Goal: Navigation & Orientation: Go to known website

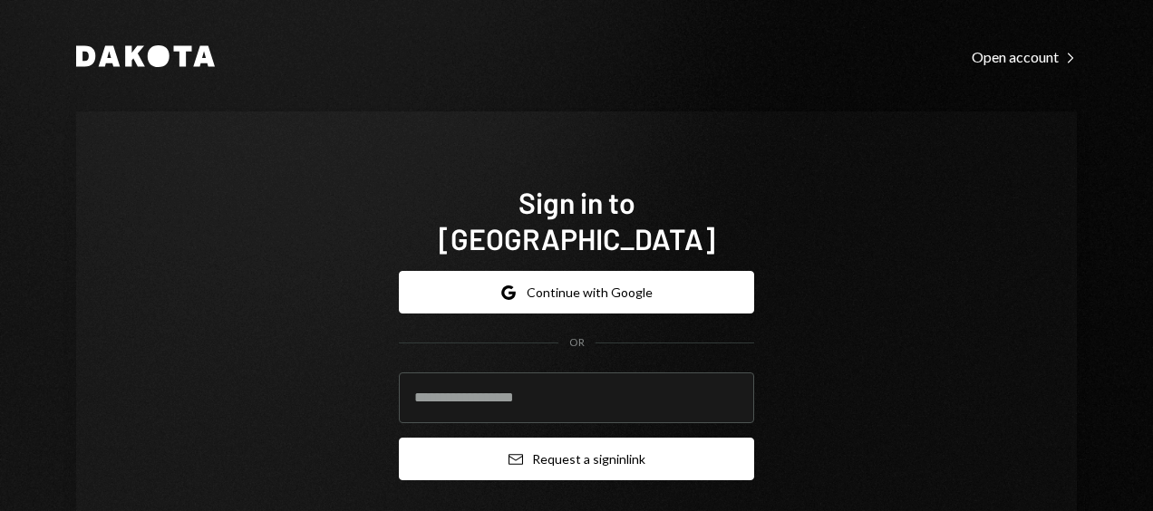
click at [575, 438] on button "Email Request a sign in link" at bounding box center [576, 459] width 355 height 43
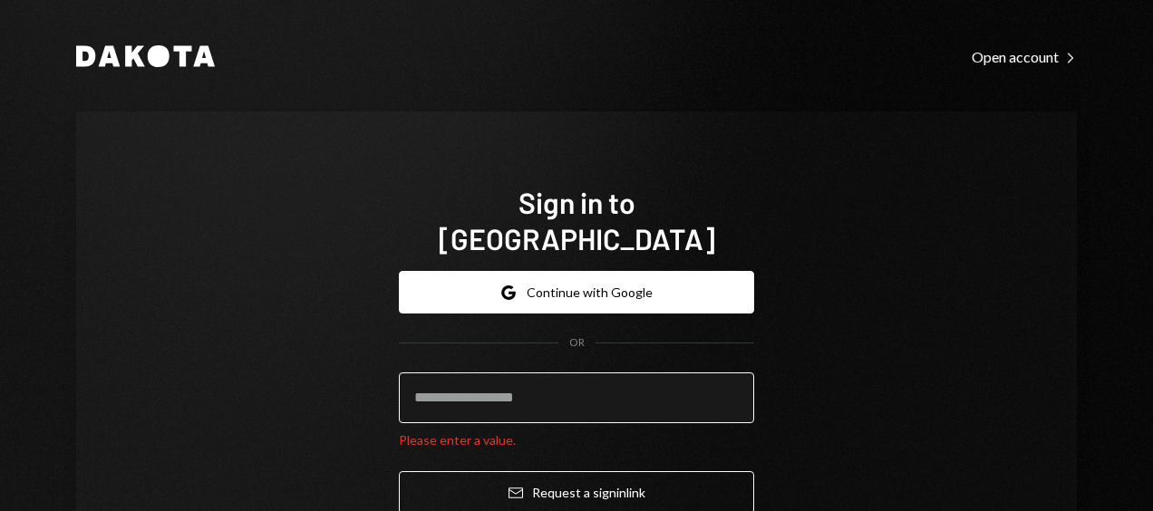
click at [489, 373] on input "email" at bounding box center [576, 398] width 355 height 51
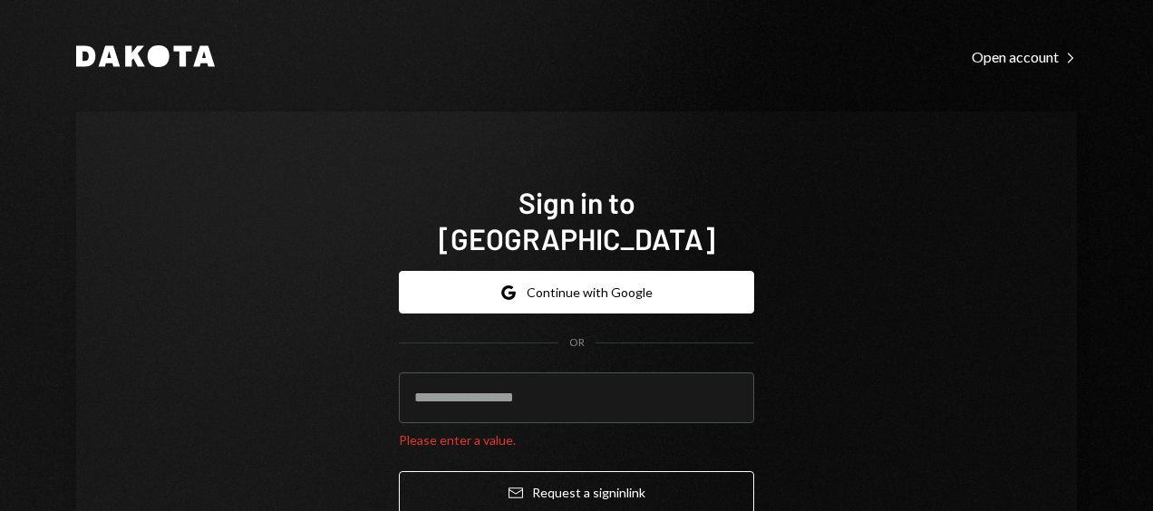
click at [301, 365] on div "Sign in to [GEOGRAPHIC_DATA] Google Continue with Google OR Please enter a valu…" at bounding box center [576, 357] width 1001 height 490
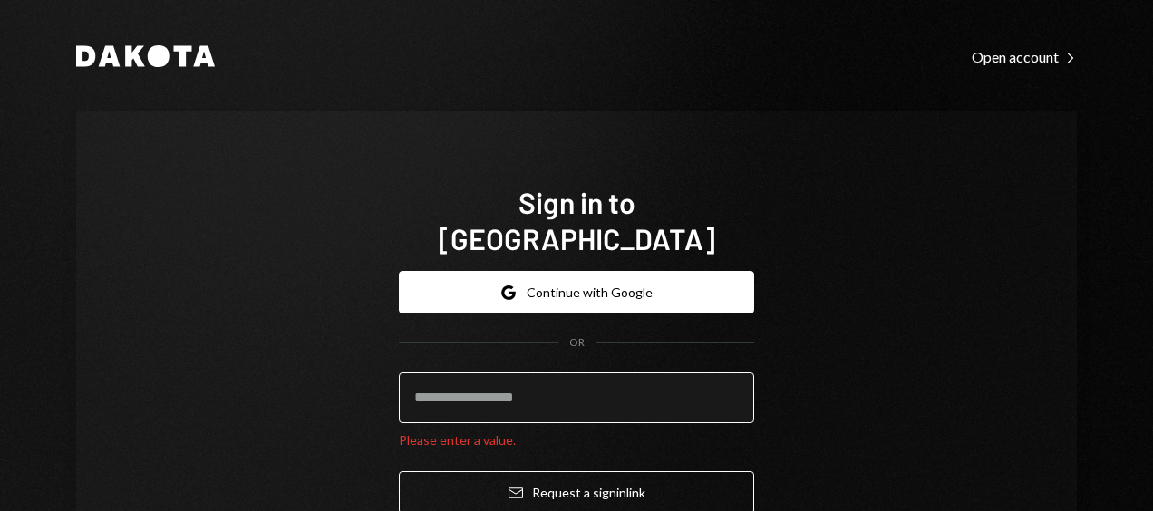
click at [439, 373] on input "email" at bounding box center [576, 398] width 355 height 51
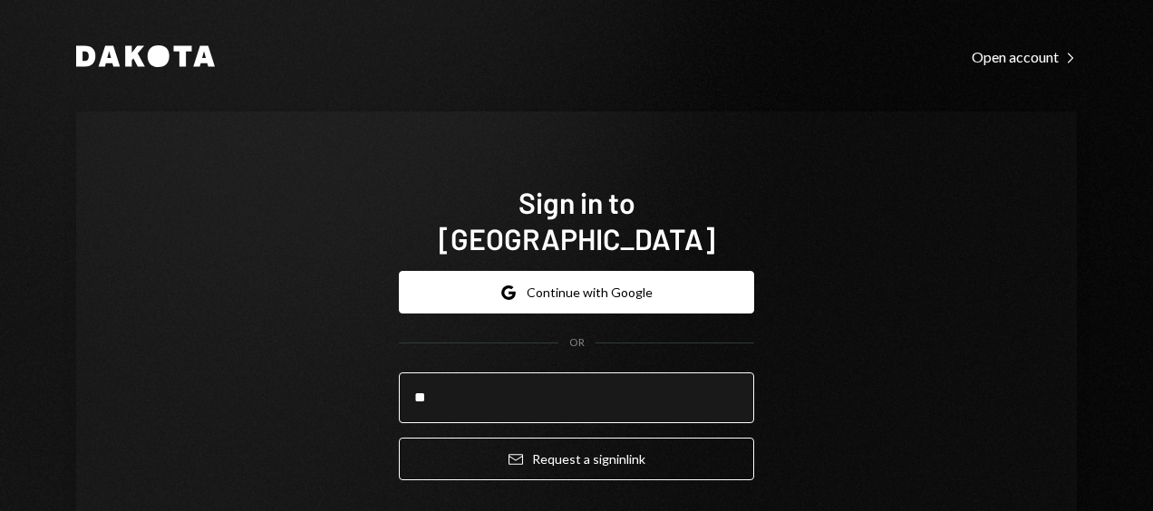
type input "**********"
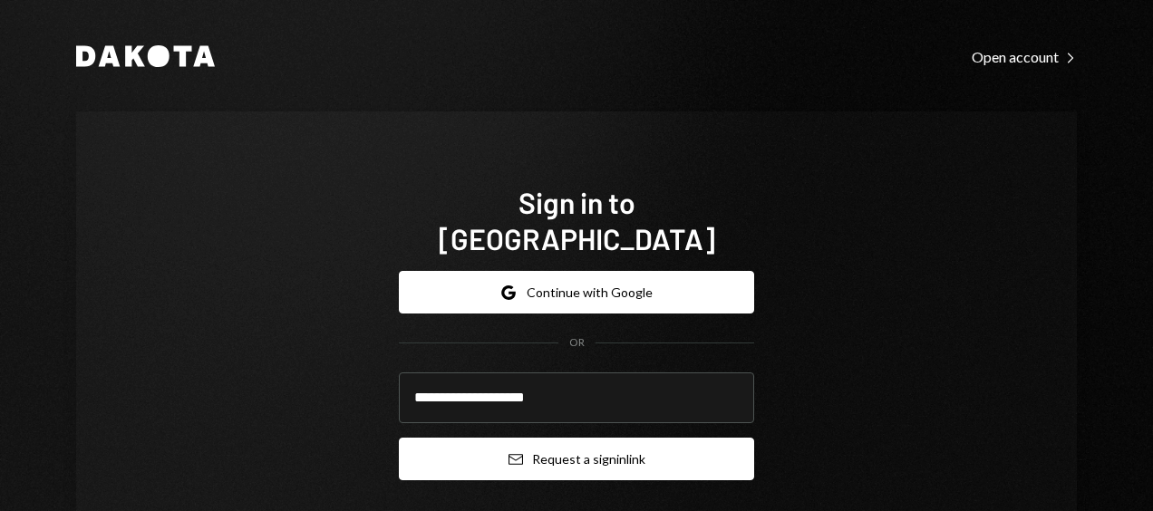
click at [569, 438] on button "Email Request a sign in link" at bounding box center [576, 459] width 355 height 43
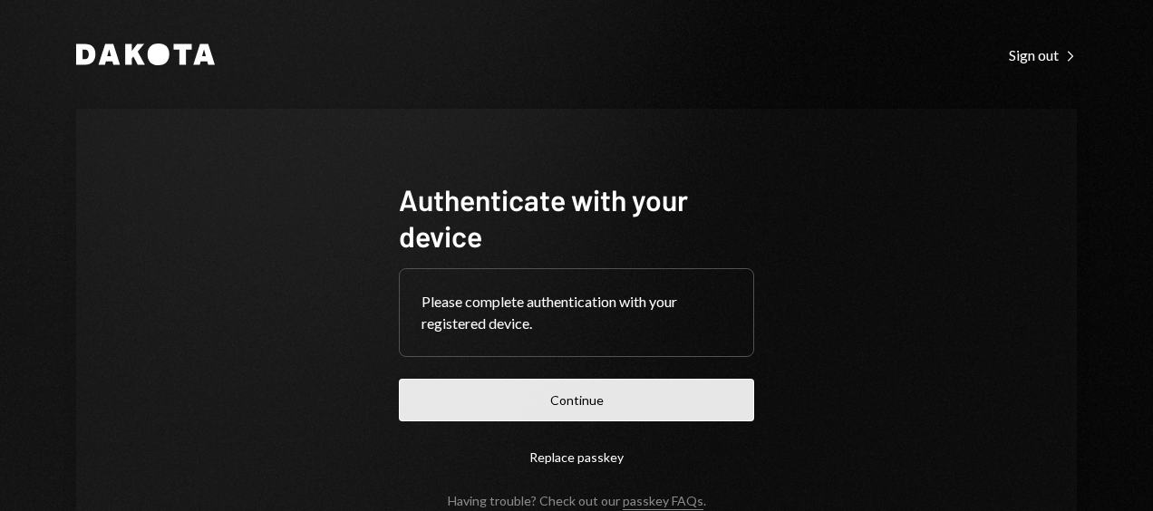
click at [569, 403] on button "Continue" at bounding box center [576, 400] width 355 height 43
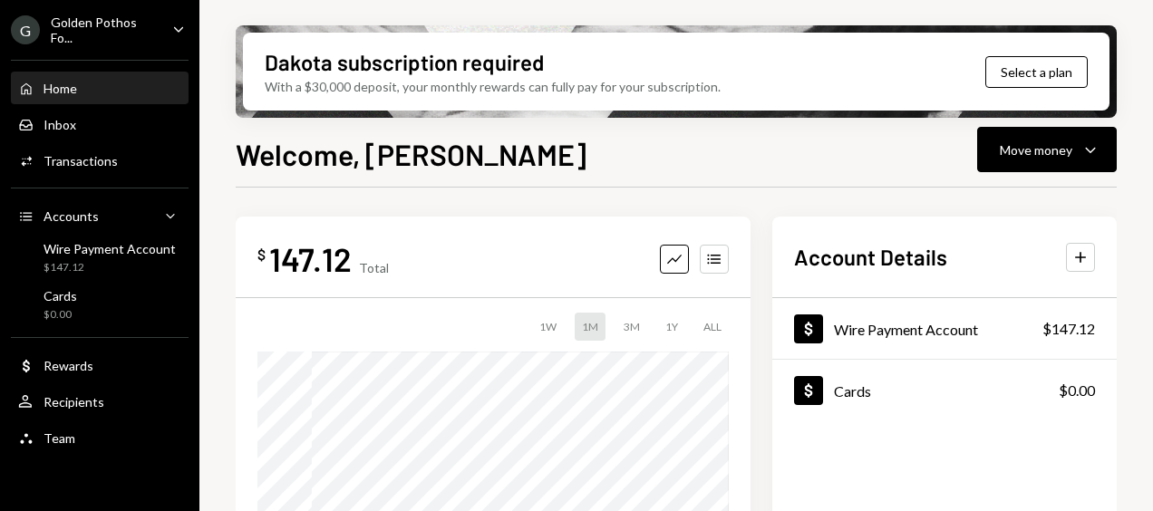
click at [115, 24] on div "Golden Pothos Fo..." at bounding box center [104, 30] width 107 height 31
click at [215, 17] on div "Dakota subscription required With a $30,000 deposit, your monthly rewards can f…" at bounding box center [676, 255] width 954 height 511
